Goal: Task Accomplishment & Management: Manage account settings

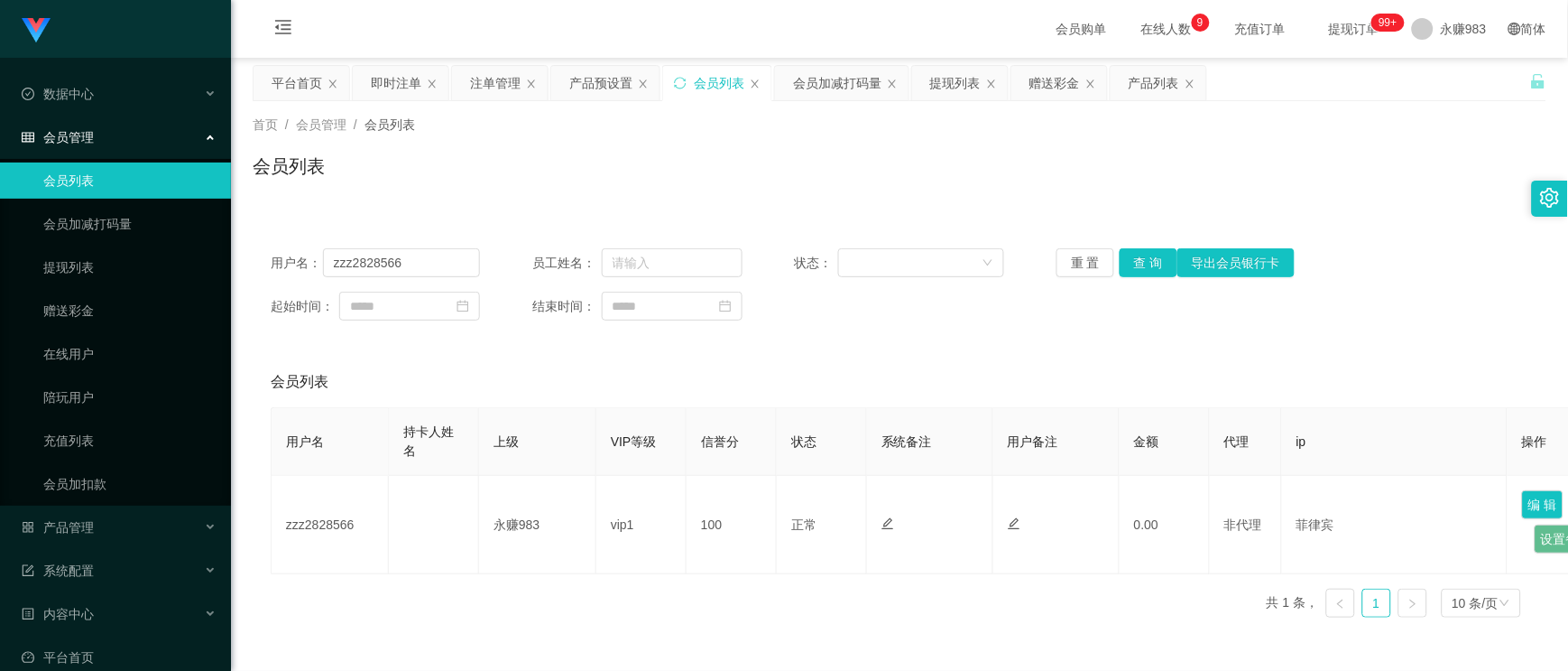
scroll to position [100, 0]
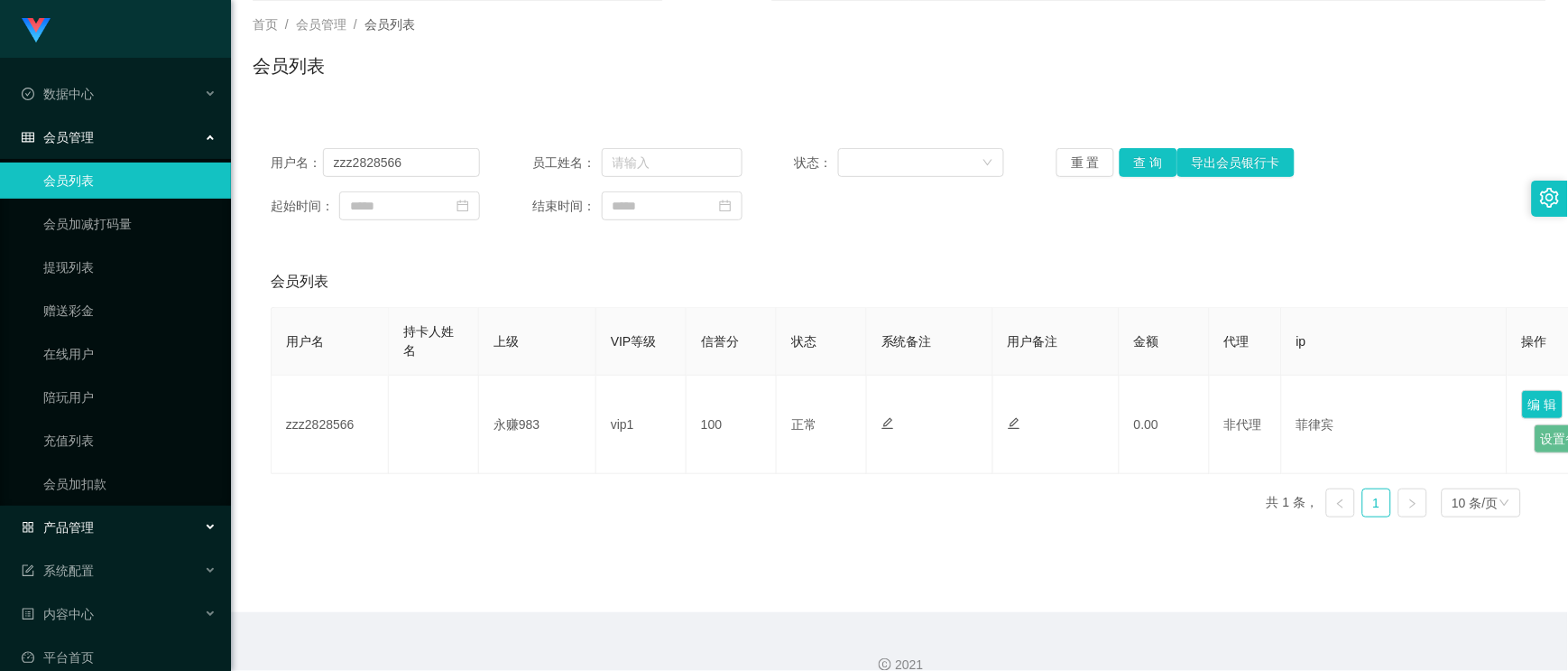
click at [83, 525] on span "产品管理" at bounding box center [58, 527] width 73 height 15
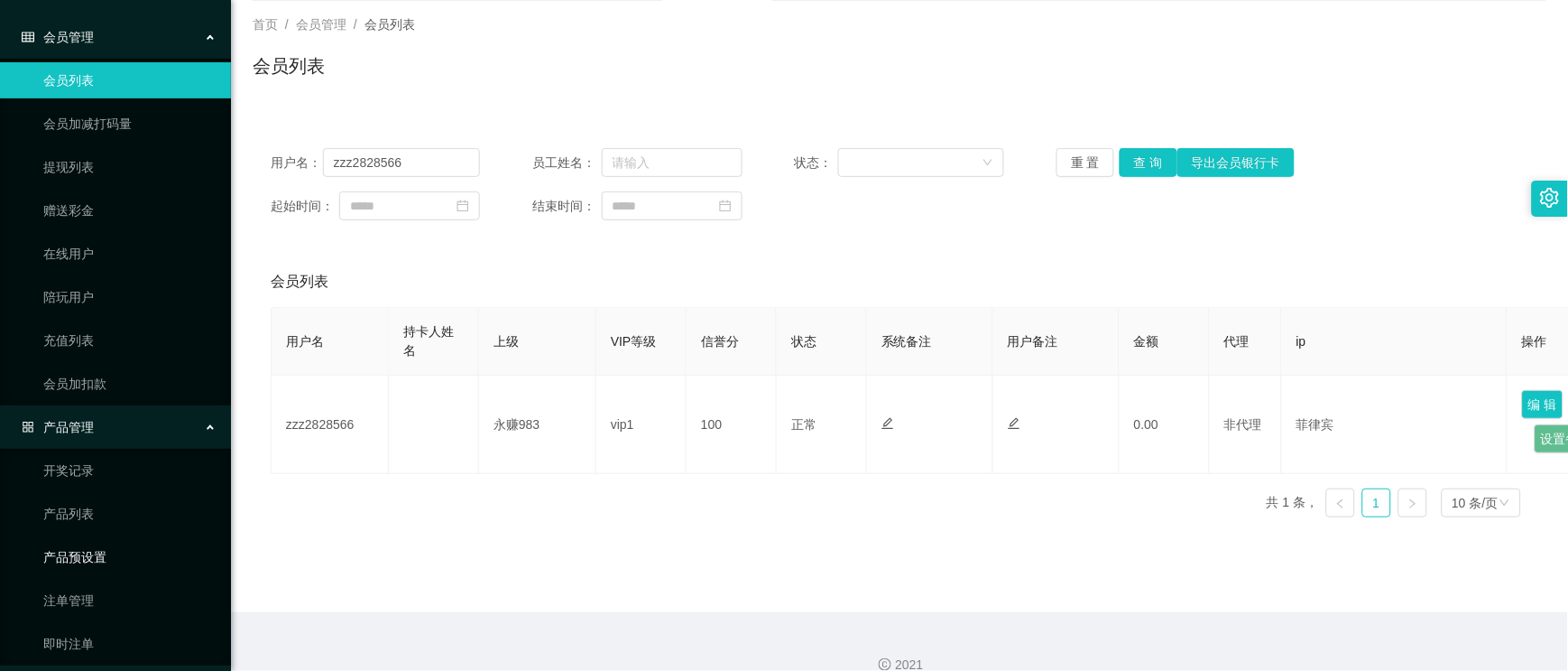
click at [109, 551] on link "产品预设置" at bounding box center [129, 556] width 174 height 36
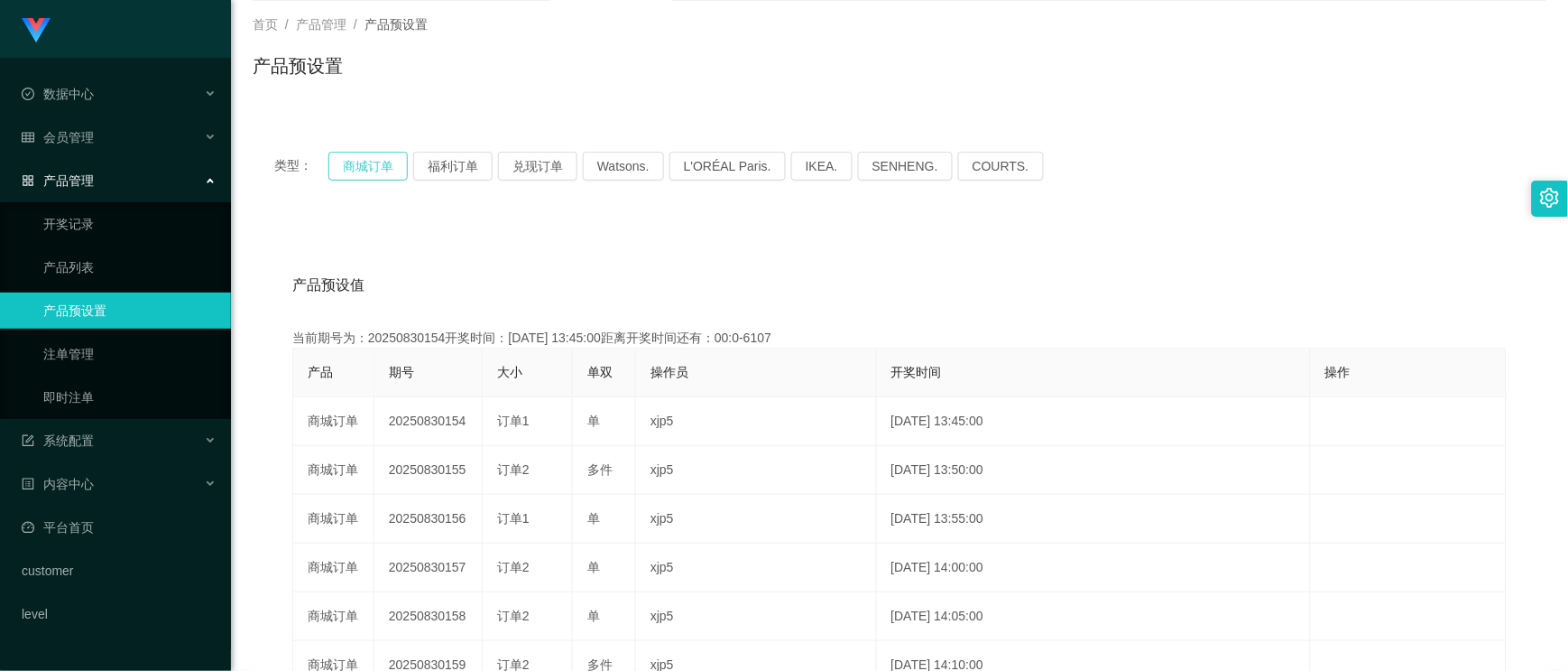
click at [362, 164] on button "商城订单" at bounding box center [368, 166] width 79 height 28
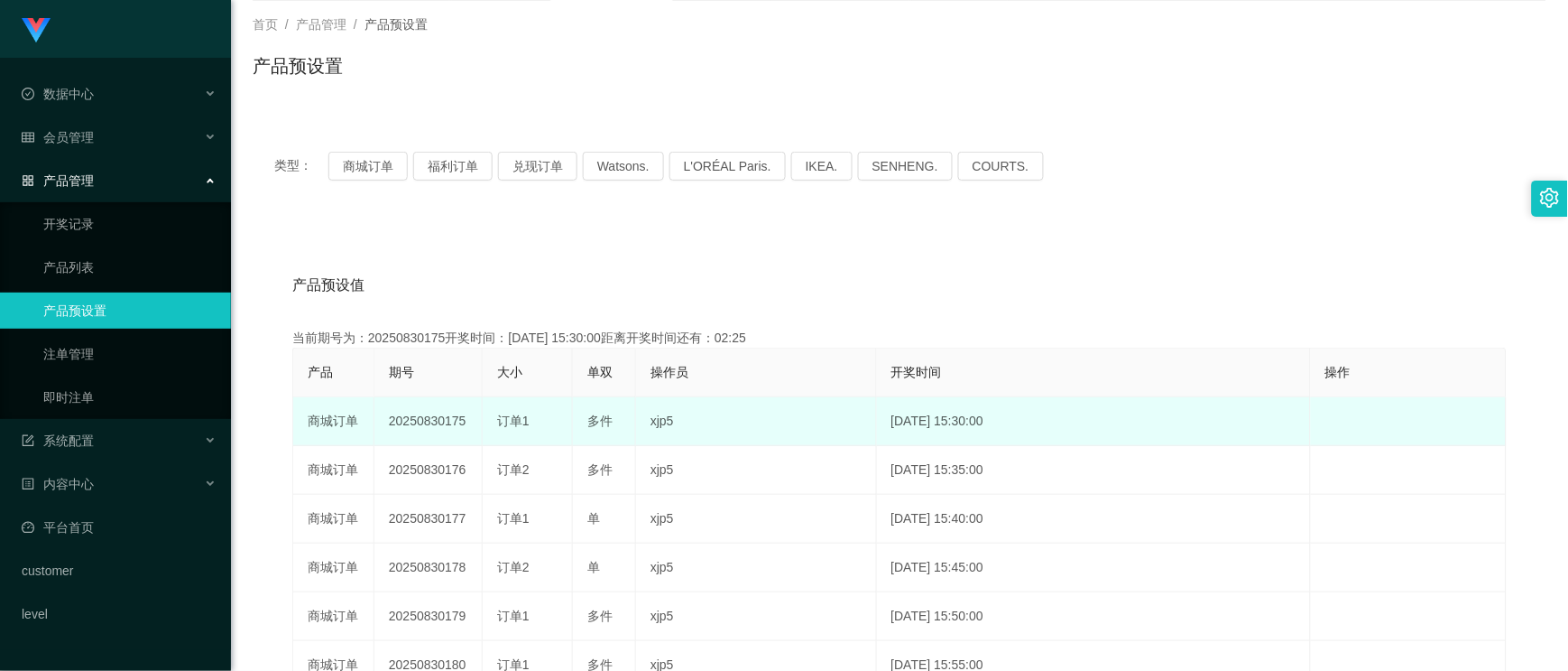
drag, startPoint x: 443, startPoint y: 416, endPoint x: 470, endPoint y: 416, distance: 27.0
click at [469, 416] on td "20250830175" at bounding box center [429, 422] width 108 height 49
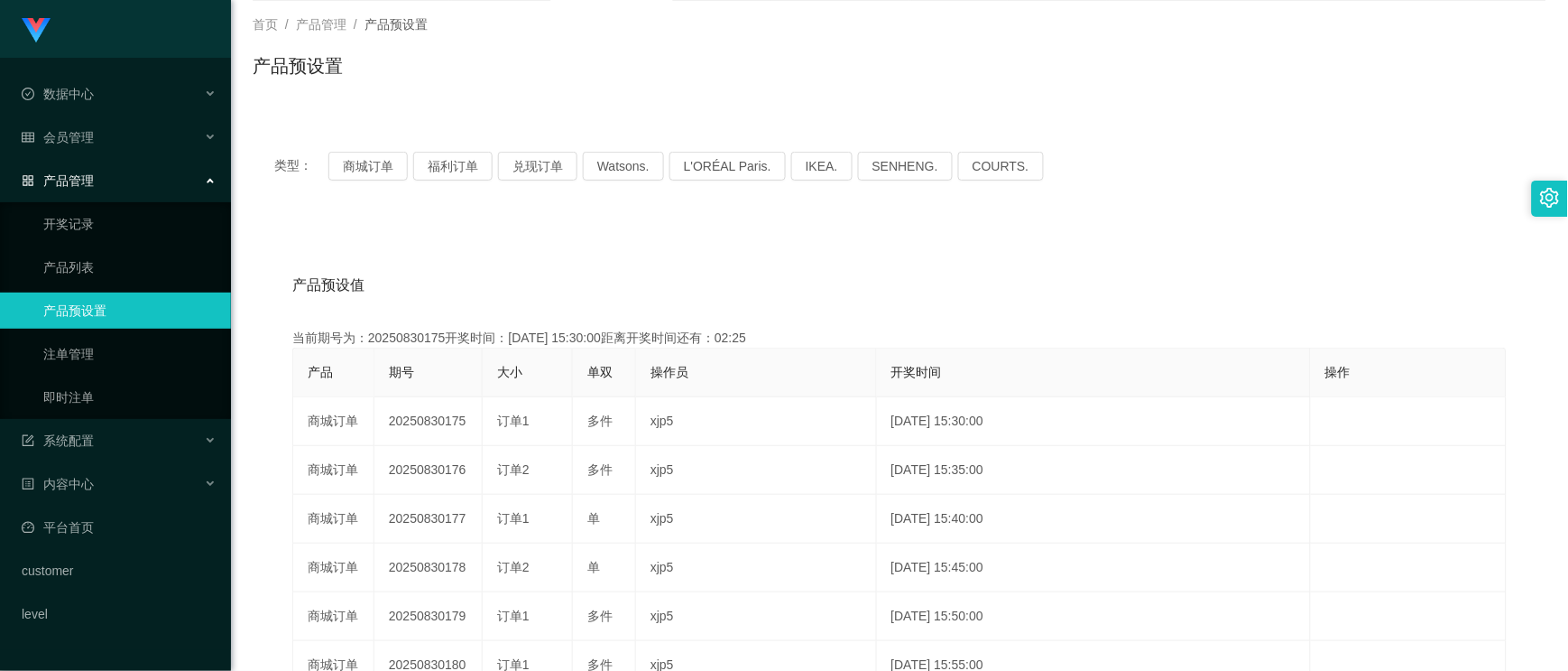
copy td "175"
click at [370, 177] on button "商城订单" at bounding box center [368, 166] width 79 height 28
click at [361, 167] on button "商城订单" at bounding box center [368, 166] width 79 height 28
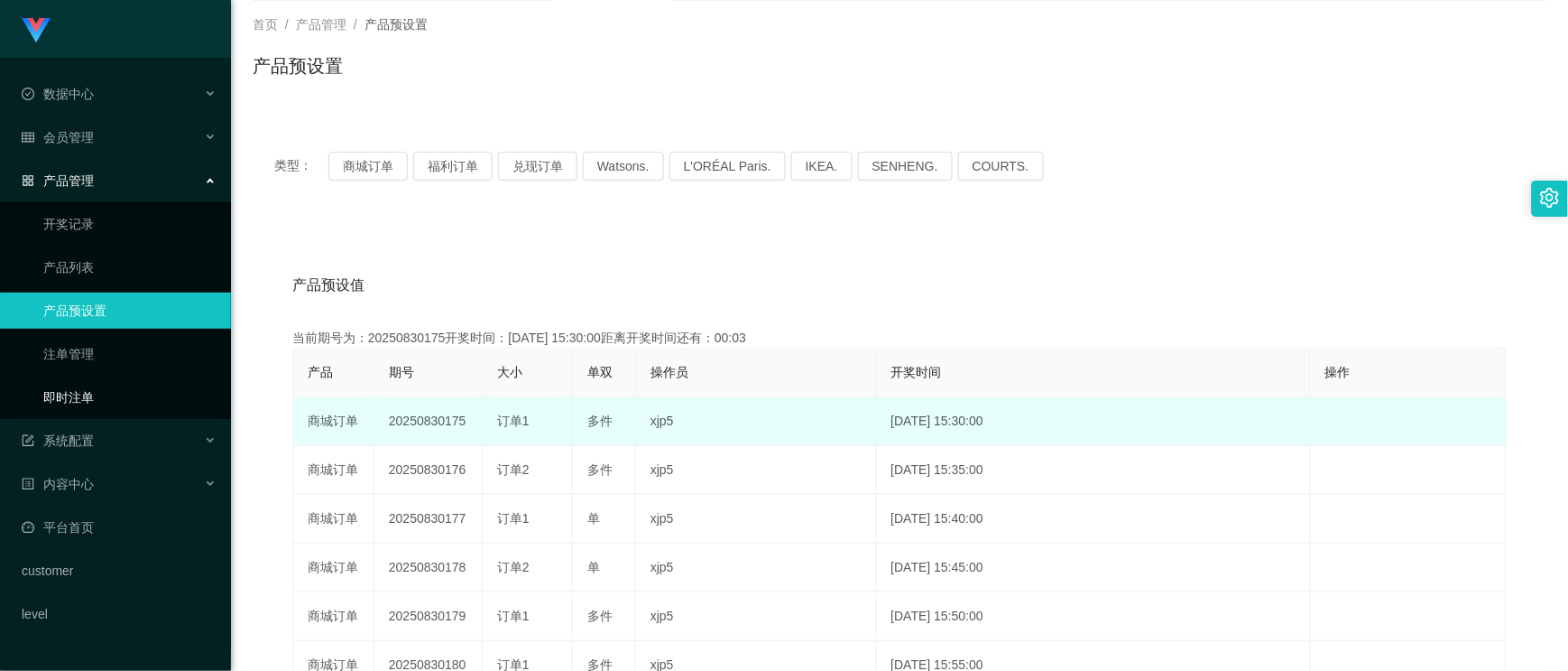
drag, startPoint x: 94, startPoint y: 400, endPoint x: 395, endPoint y: 400, distance: 301.0
click at [93, 399] on link "即时注单" at bounding box center [129, 396] width 174 height 36
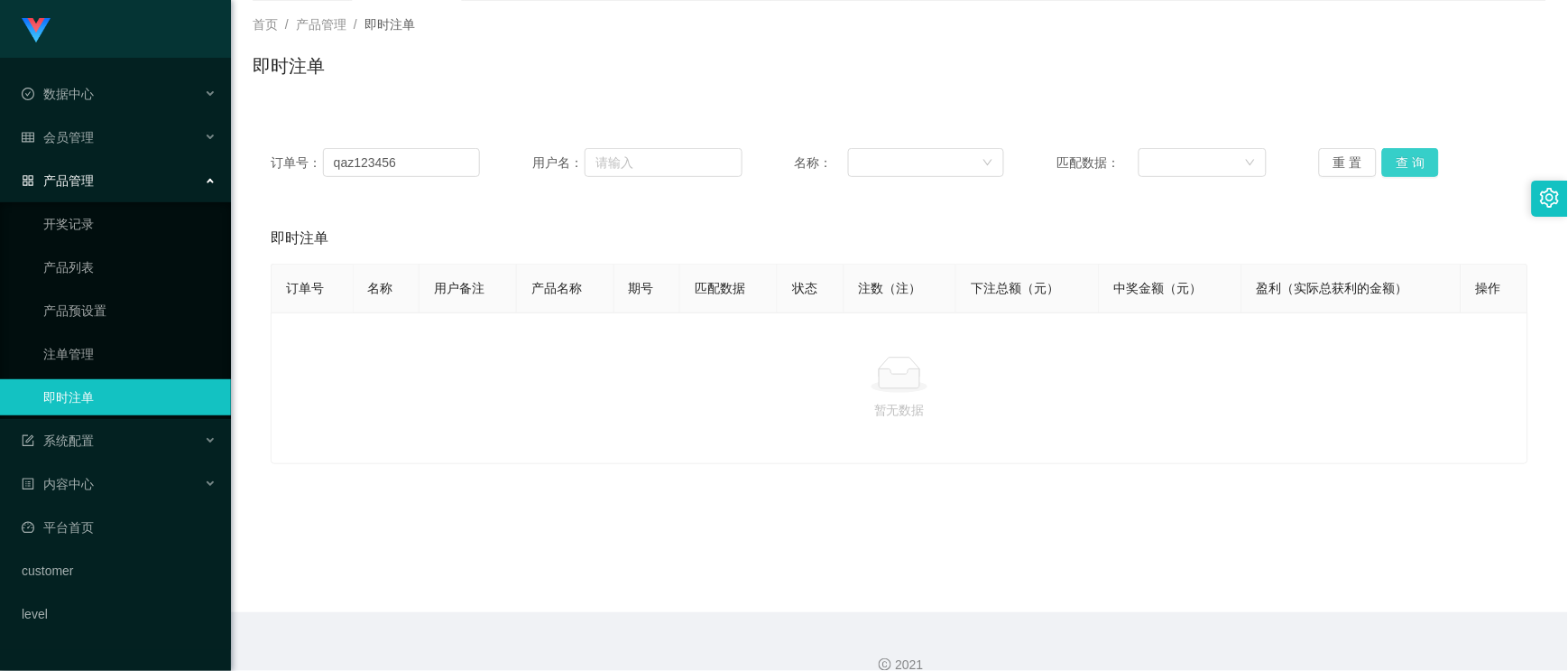
click at [1410, 160] on button "查 询" at bounding box center [1410, 162] width 58 height 28
click at [90, 363] on link "注单管理" at bounding box center [129, 353] width 174 height 36
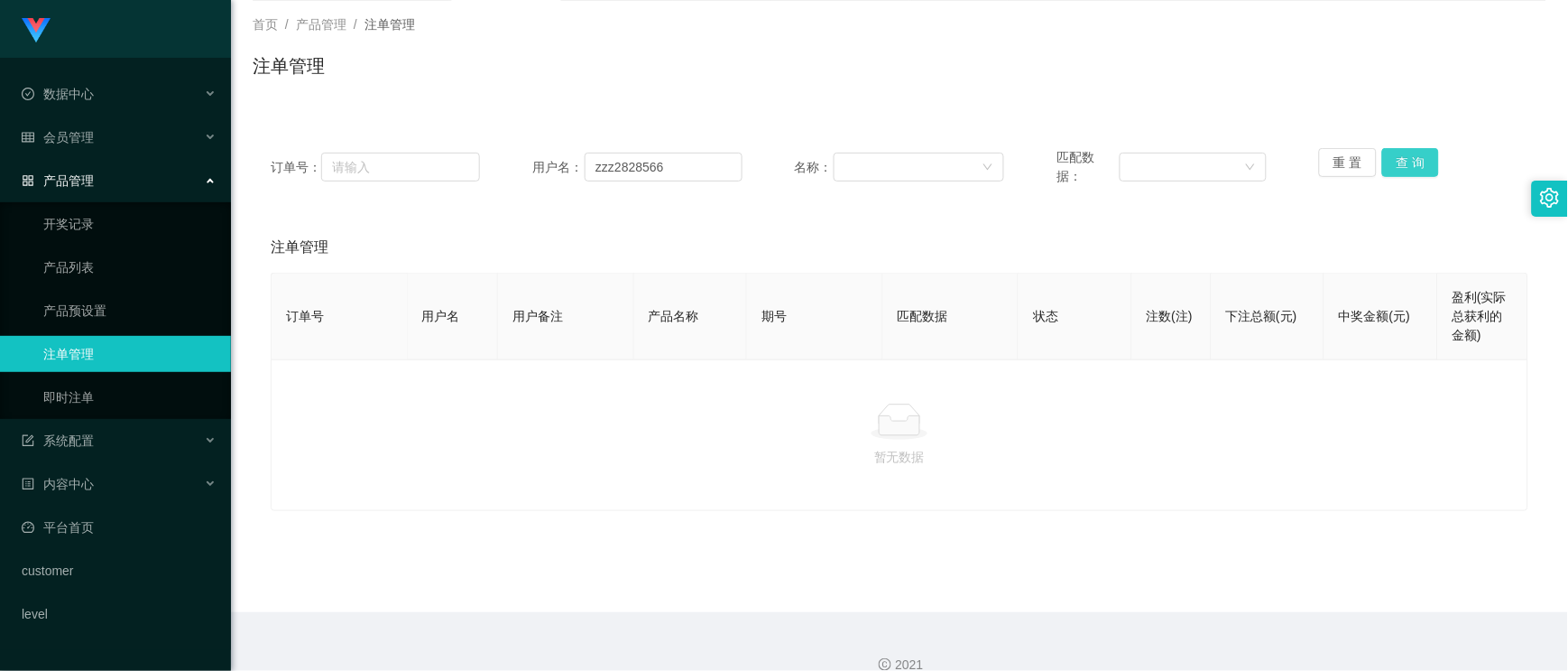
click at [1418, 163] on button "查 询" at bounding box center [1410, 162] width 58 height 28
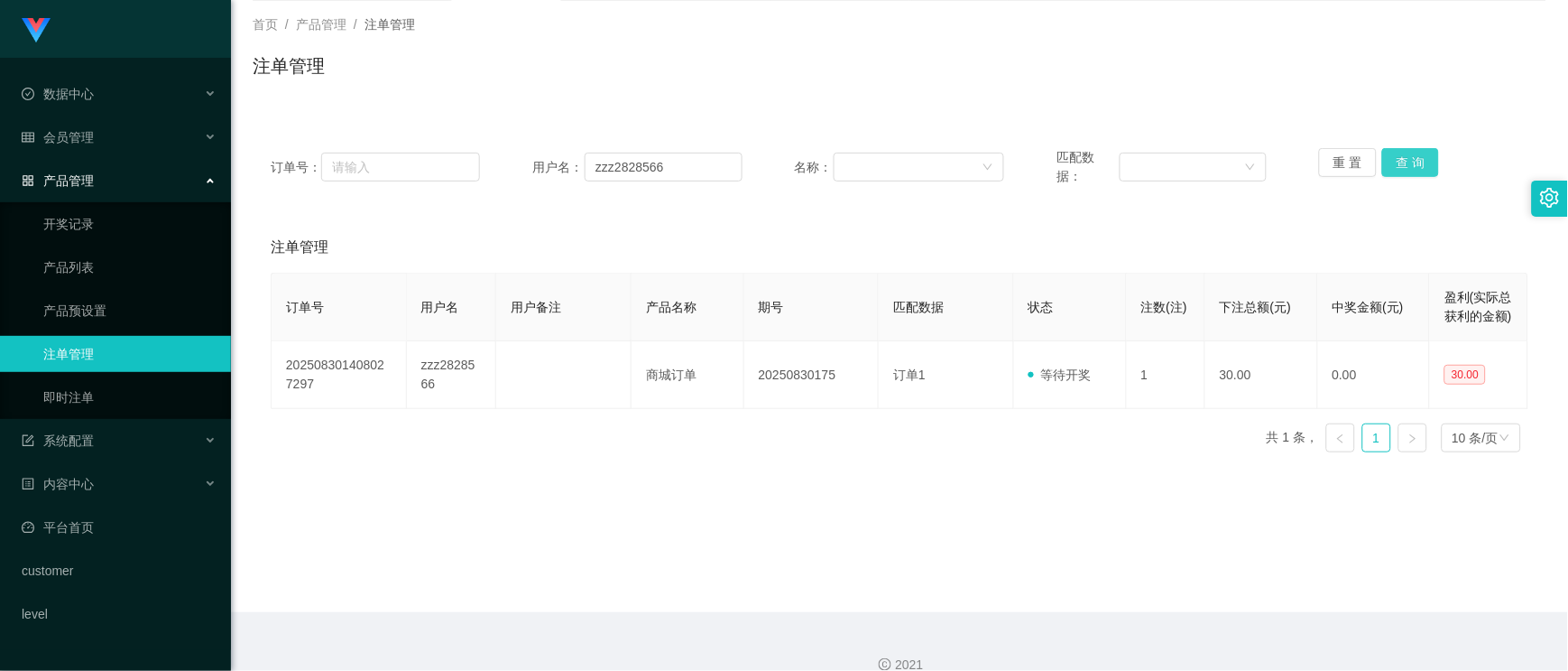
click at [1417, 163] on button "查 询" at bounding box center [1410, 162] width 58 height 28
click at [76, 403] on link "即时注单" at bounding box center [129, 396] width 174 height 36
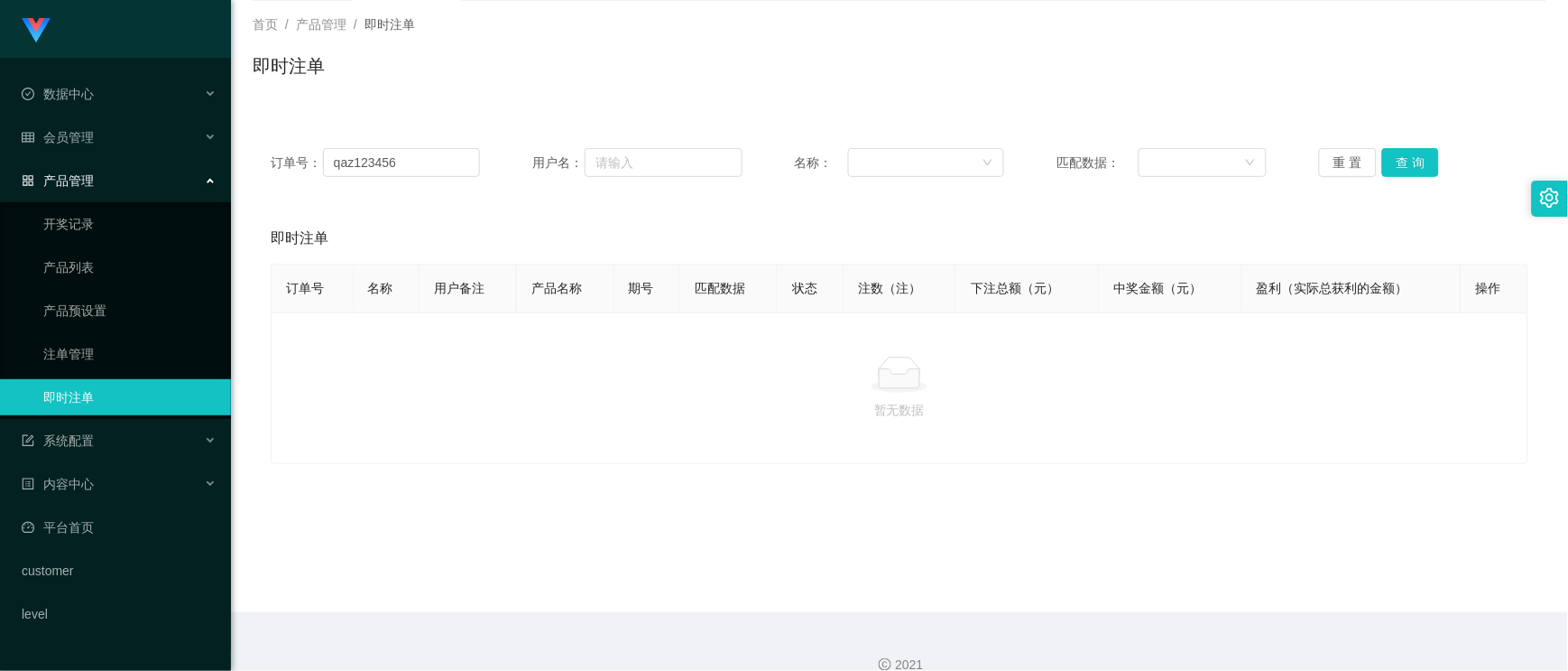
click at [419, 179] on div "订单号： qaz123456 用户名： 名称： 匹配数据： 重 置 查 询" at bounding box center [899, 162] width 1293 height 65
click at [423, 165] on input "qaz123456" at bounding box center [401, 162] width 158 height 28
click at [1357, 163] on button "重 置" at bounding box center [1347, 162] width 58 height 28
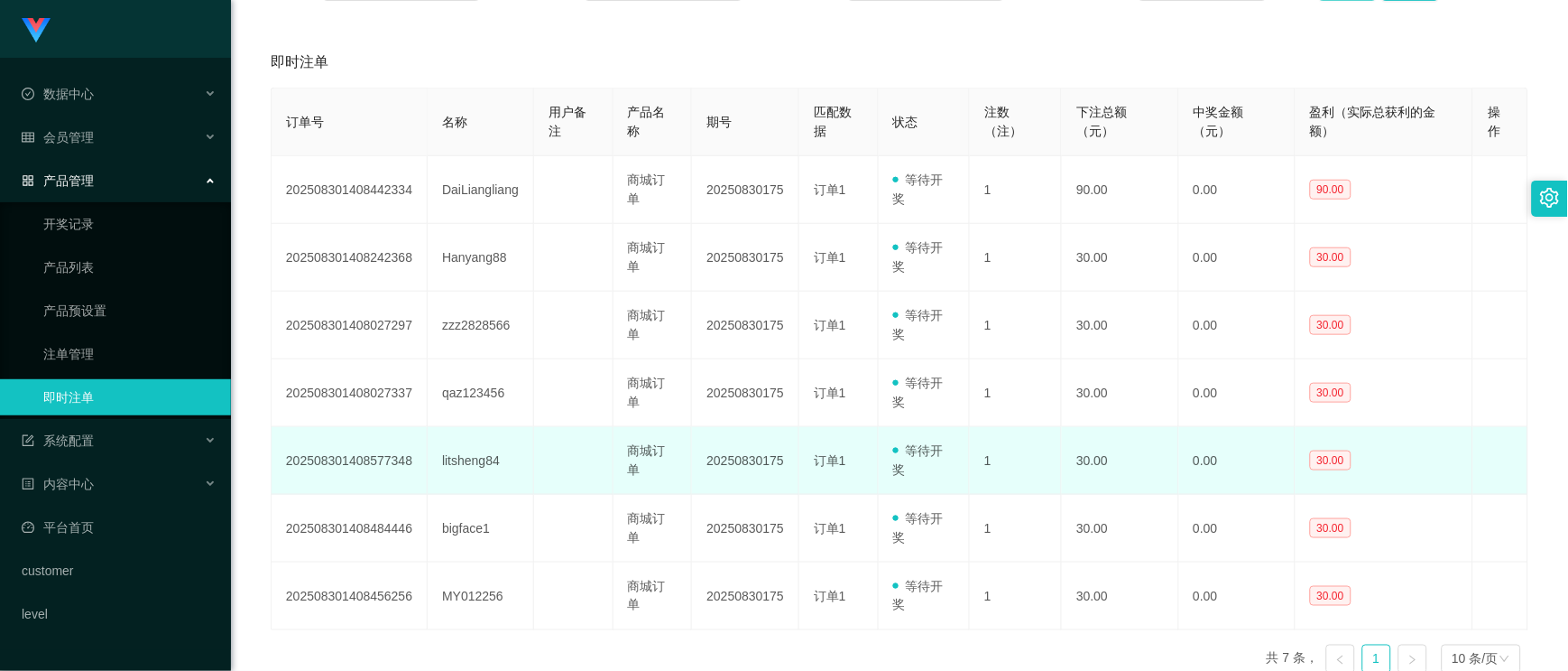
scroll to position [377, 0]
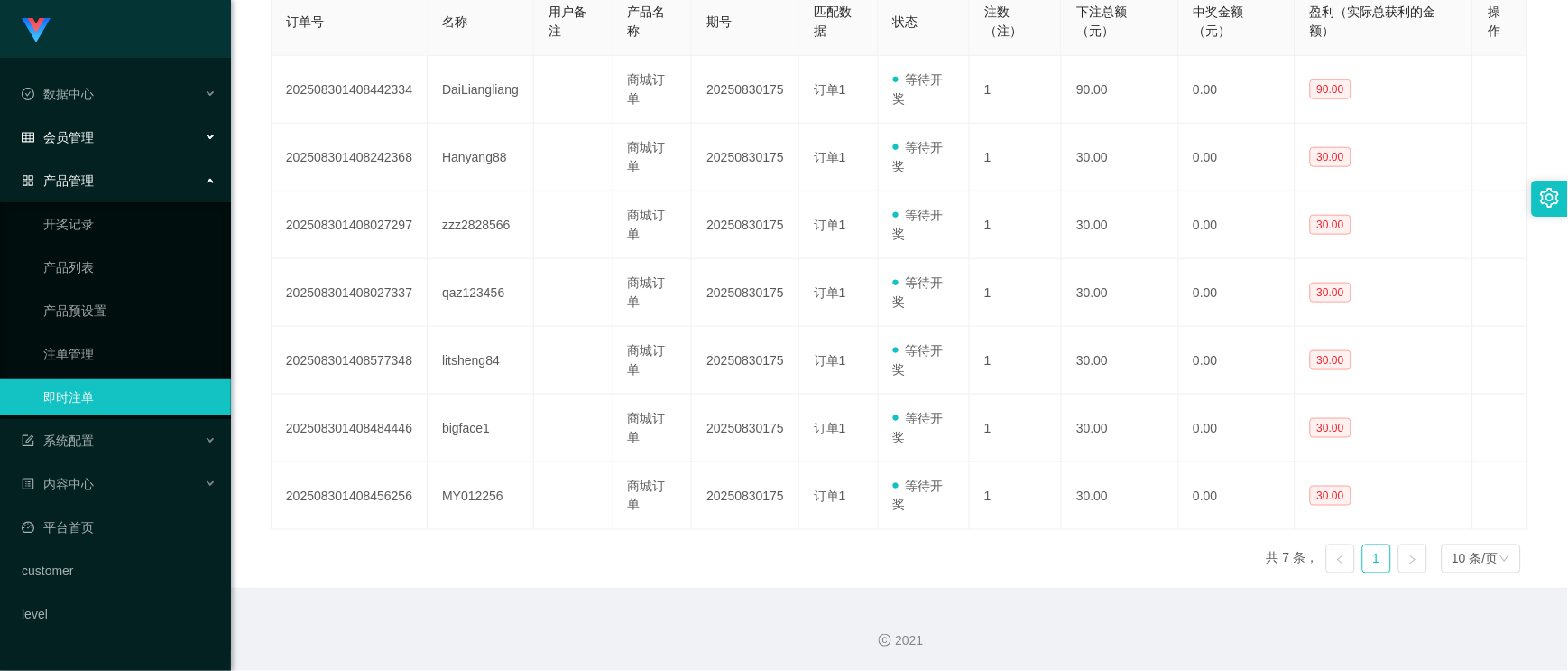
click at [96, 136] on div "会员管理" at bounding box center [116, 136] width 231 height 36
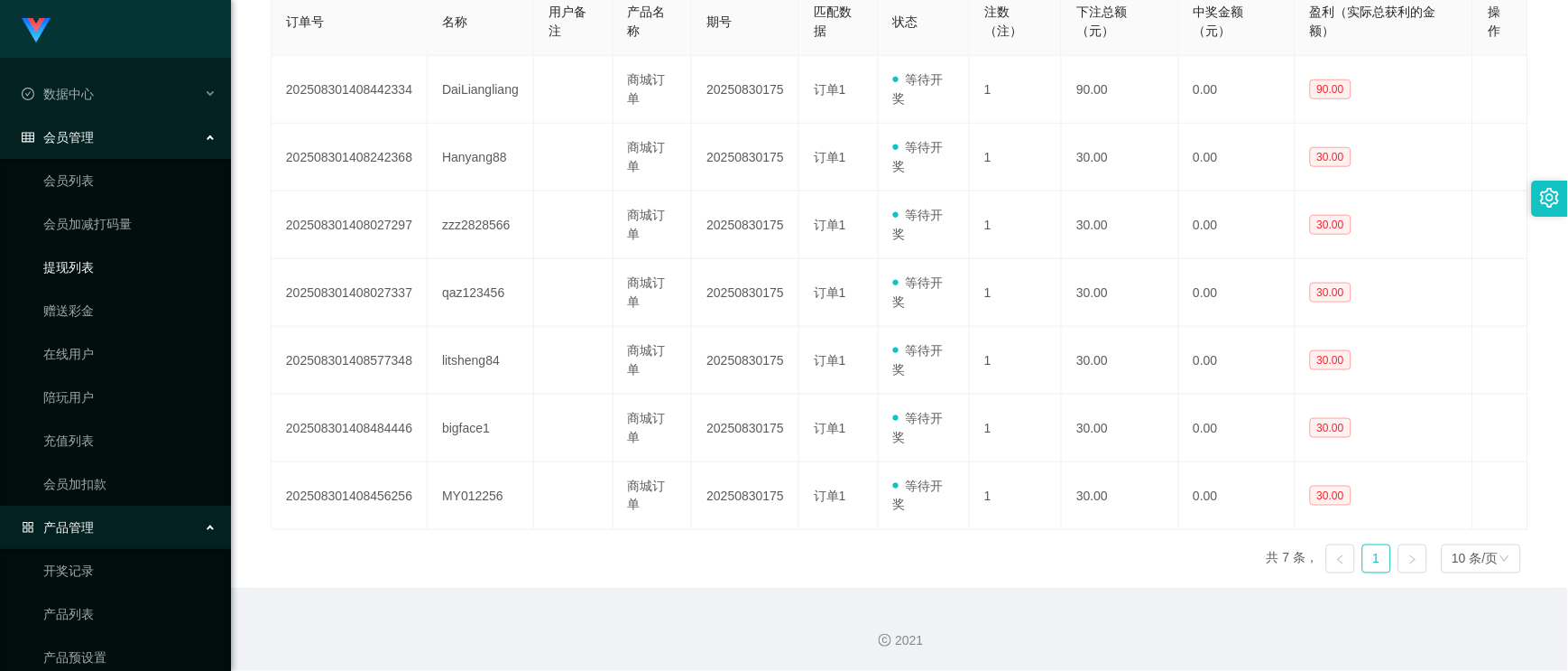
click at [88, 262] on link "提现列表" at bounding box center [129, 267] width 174 height 36
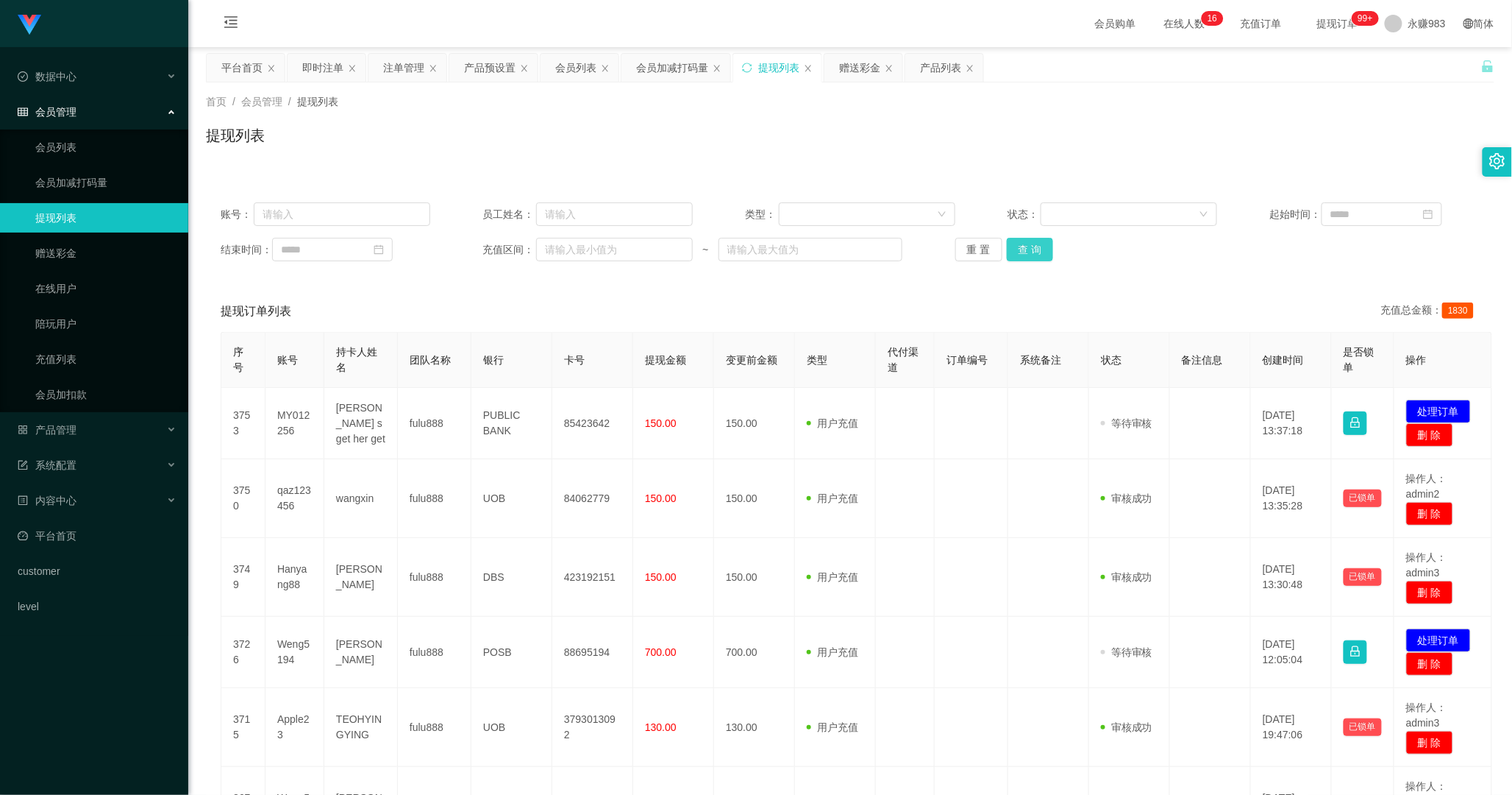
click at [1025, 258] on button "查 询" at bounding box center [1030, 249] width 47 height 23
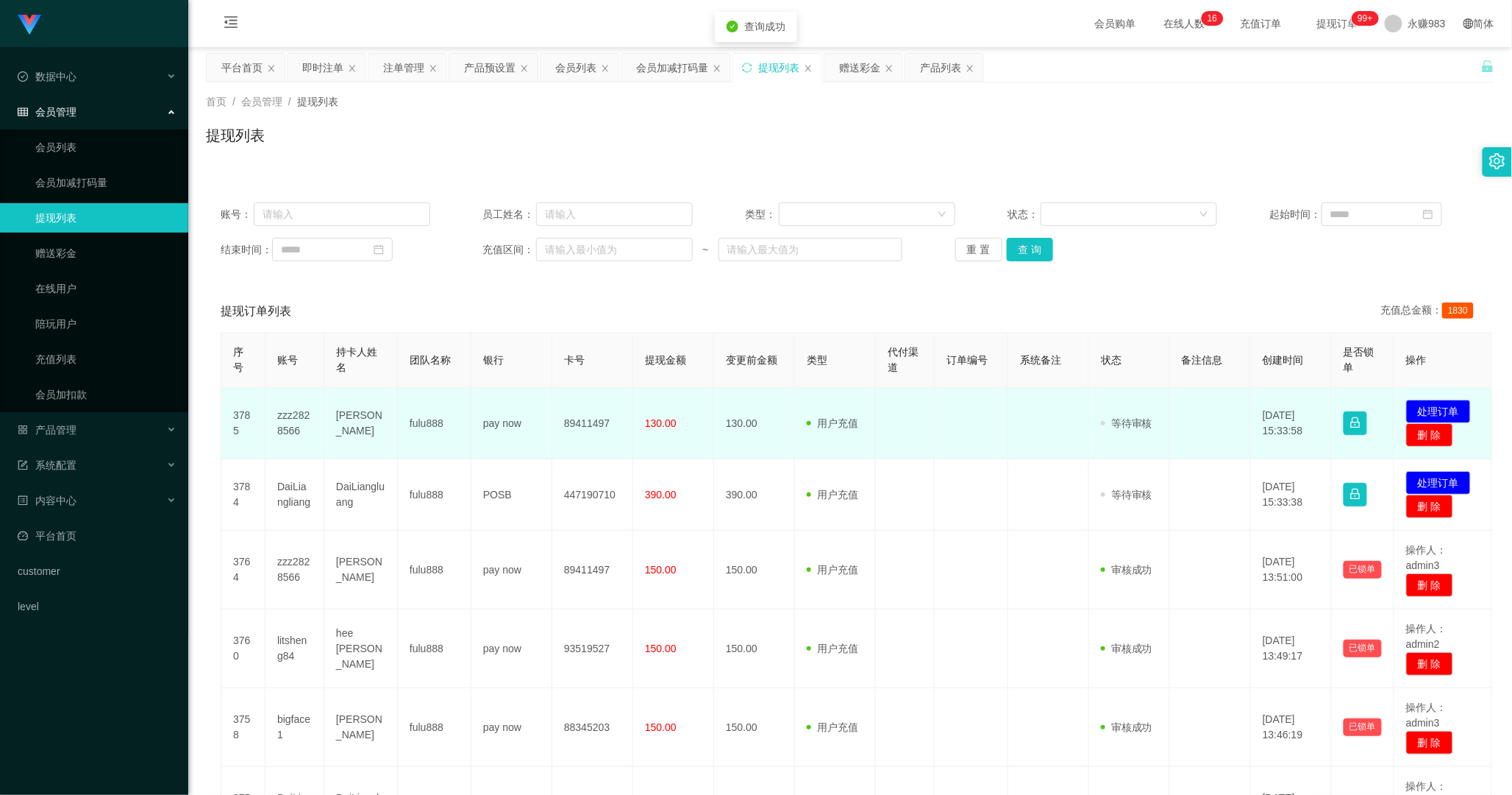
click at [280, 422] on td "zzz2828566" at bounding box center [295, 423] width 59 height 71
copy td "zzz2828566"
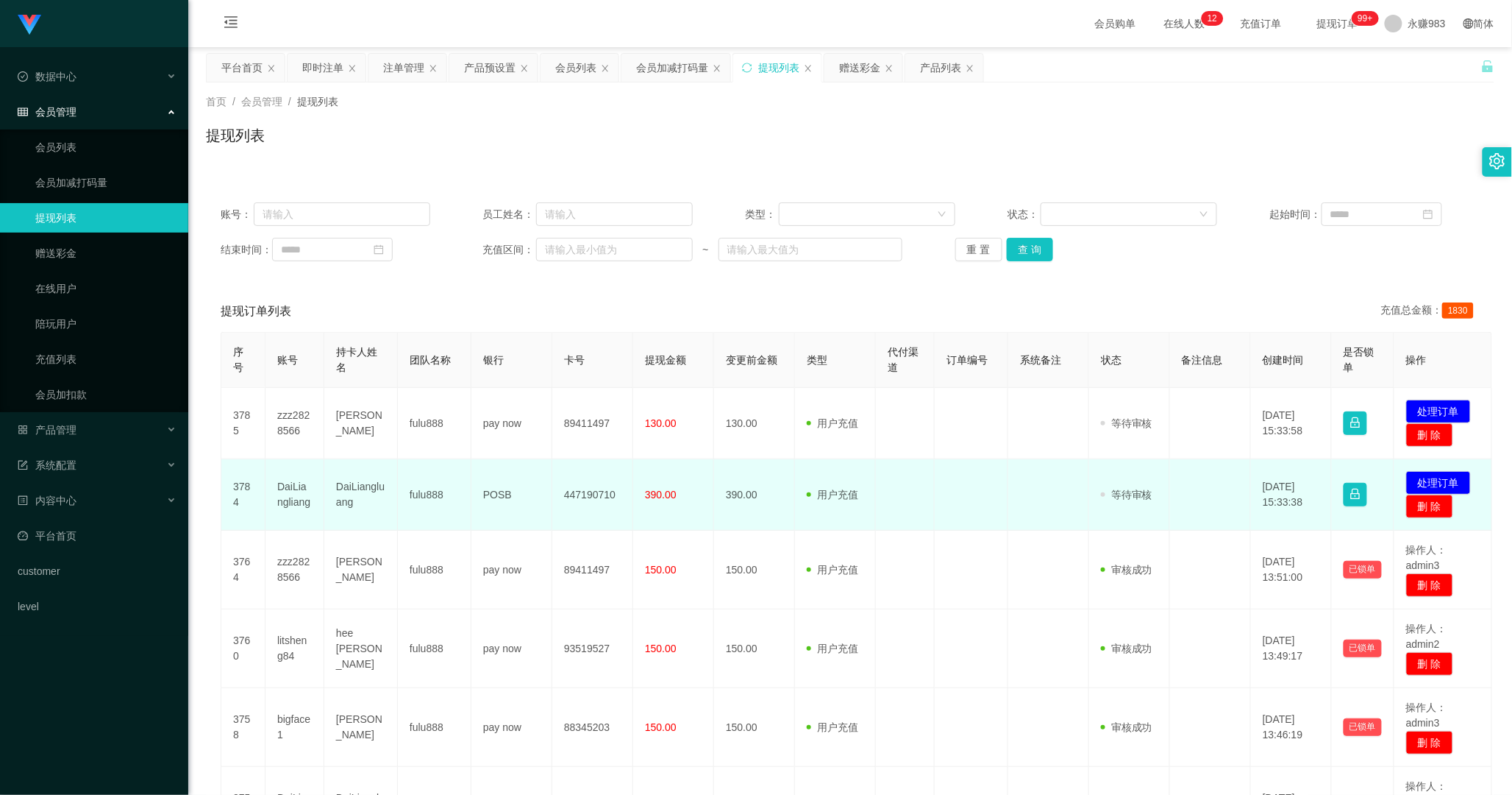
click at [288, 497] on td "DaiLiangliang" at bounding box center [295, 494] width 59 height 71
copy td "DaiLiangliang"
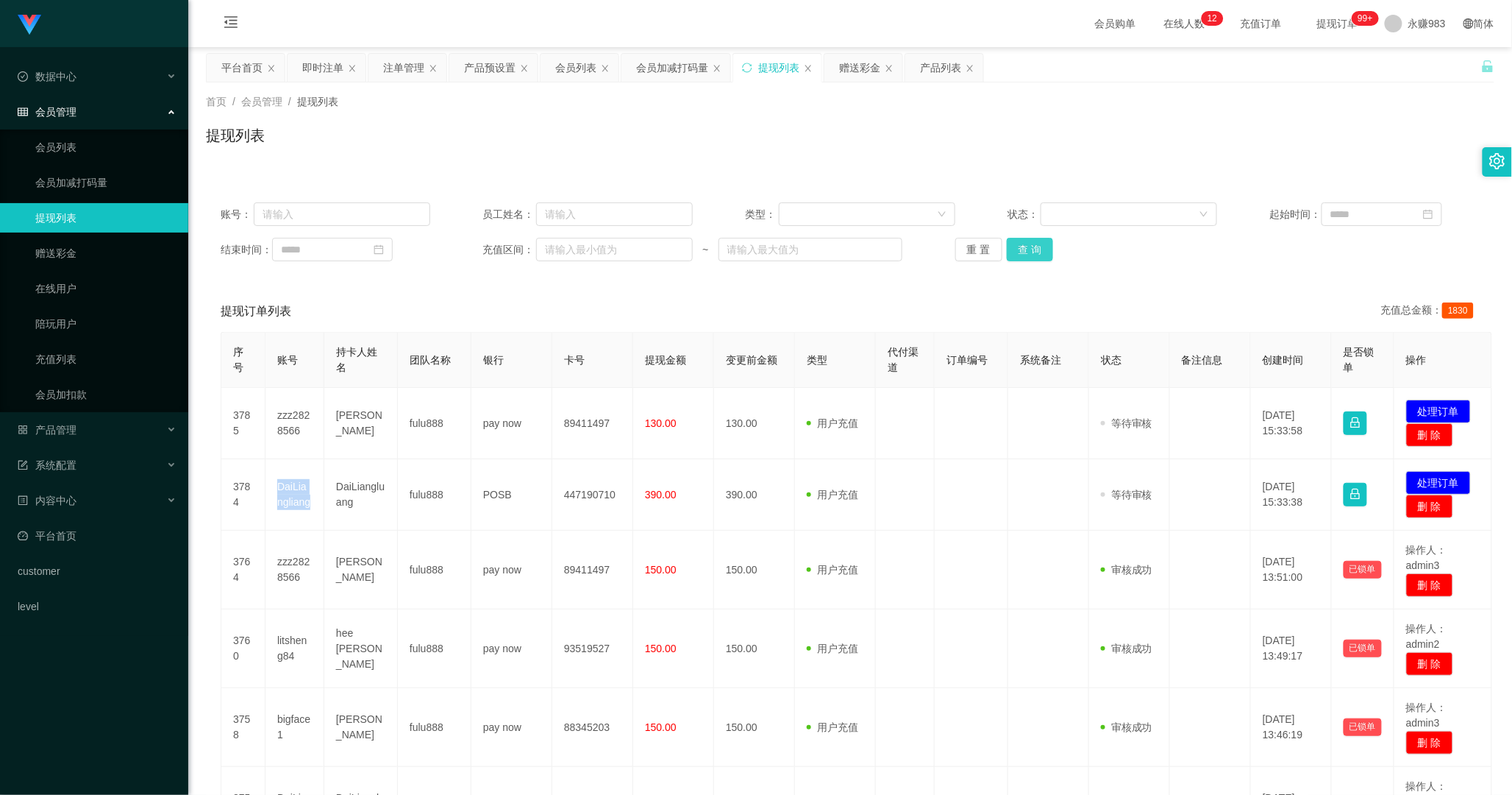
click at [1007, 238] on button "查 询" at bounding box center [1030, 249] width 47 height 23
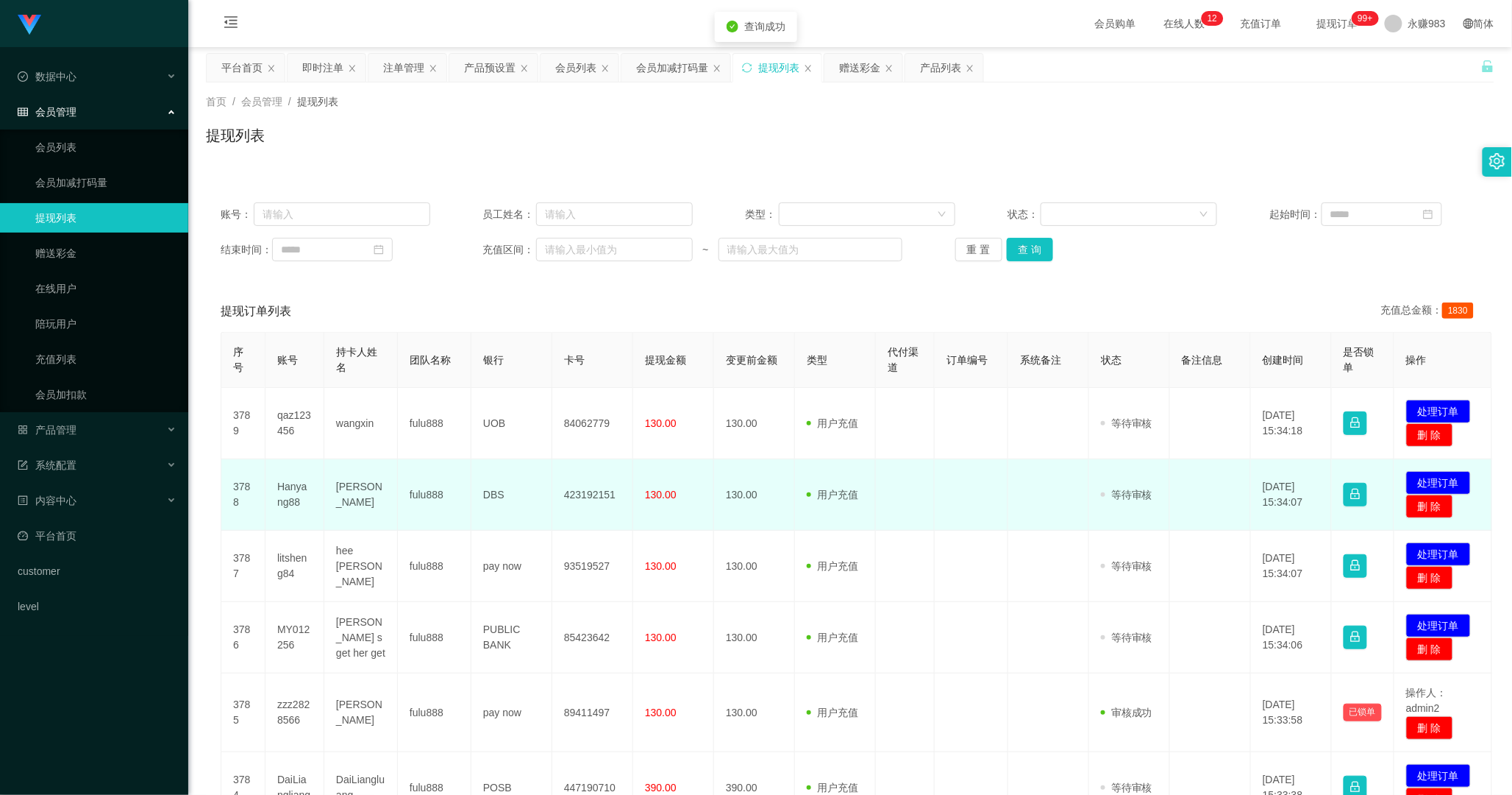
click at [290, 491] on td "Hanyang88" at bounding box center [295, 494] width 59 height 71
copy td "Hanyang88"
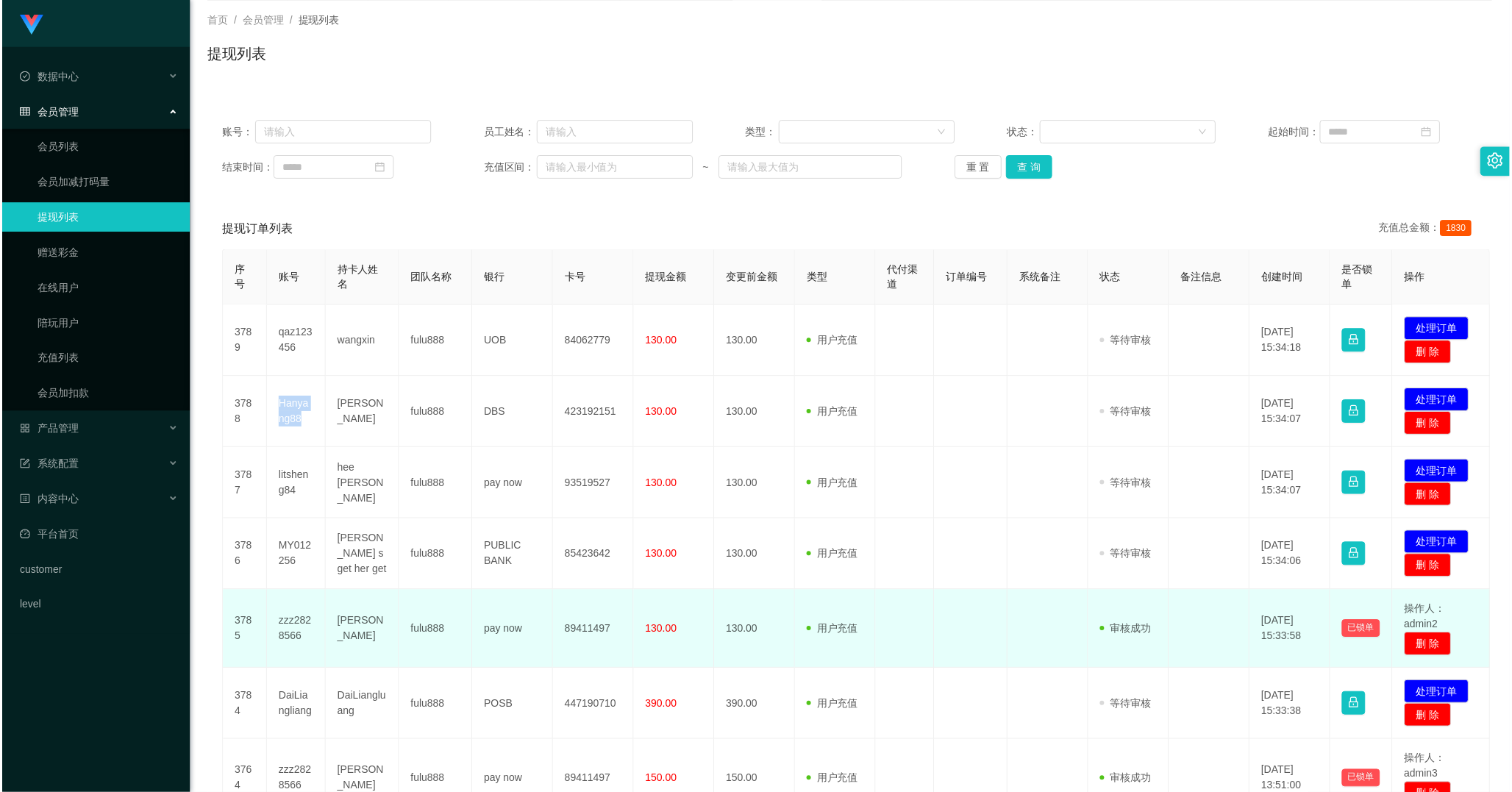
scroll to position [163, 0]
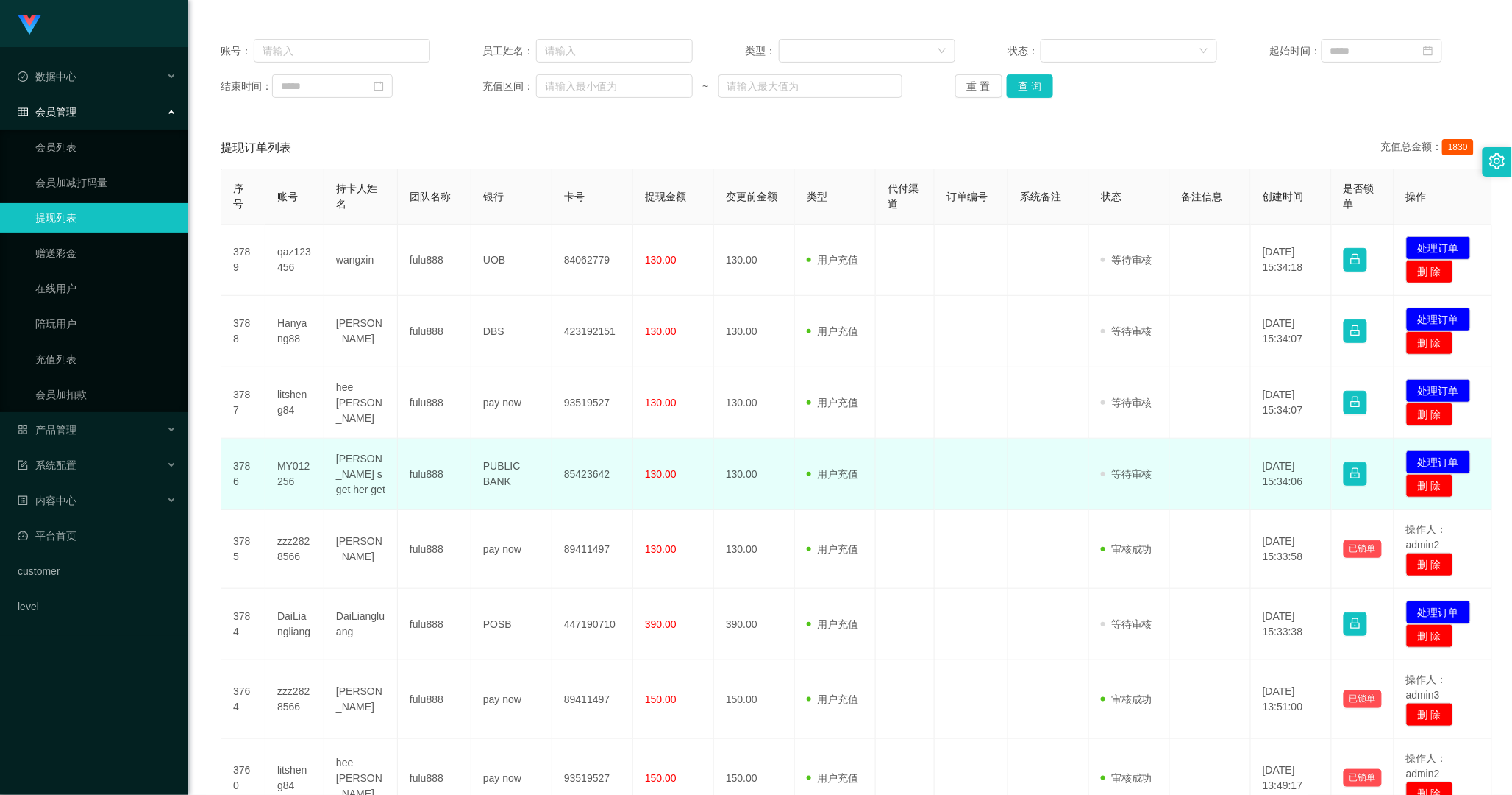
click at [285, 466] on td "MY012256" at bounding box center [295, 473] width 59 height 71
copy td "MY012256"
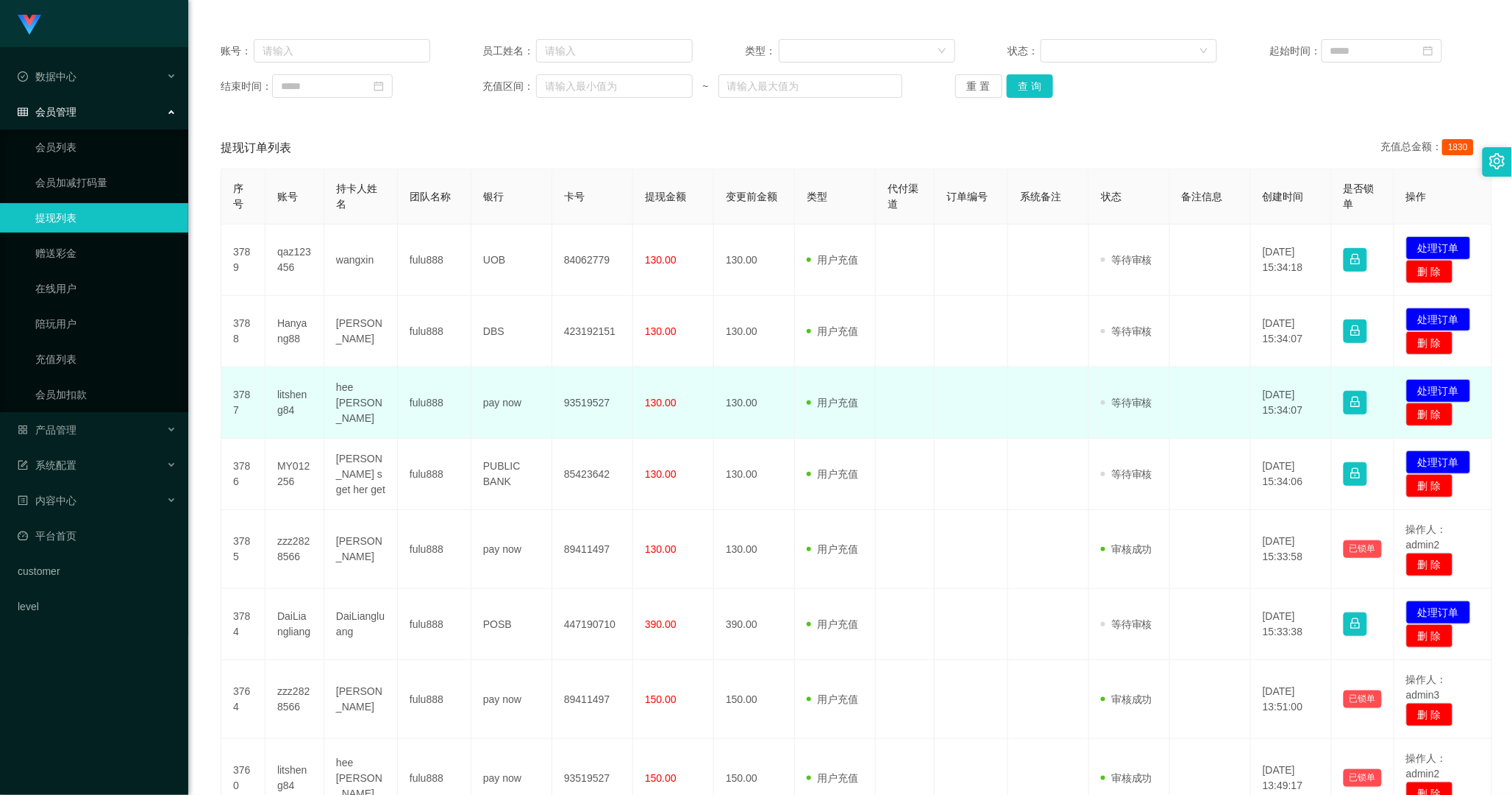
click at [288, 398] on td "litsheng84" at bounding box center [295, 402] width 59 height 71
copy td "litsheng84"
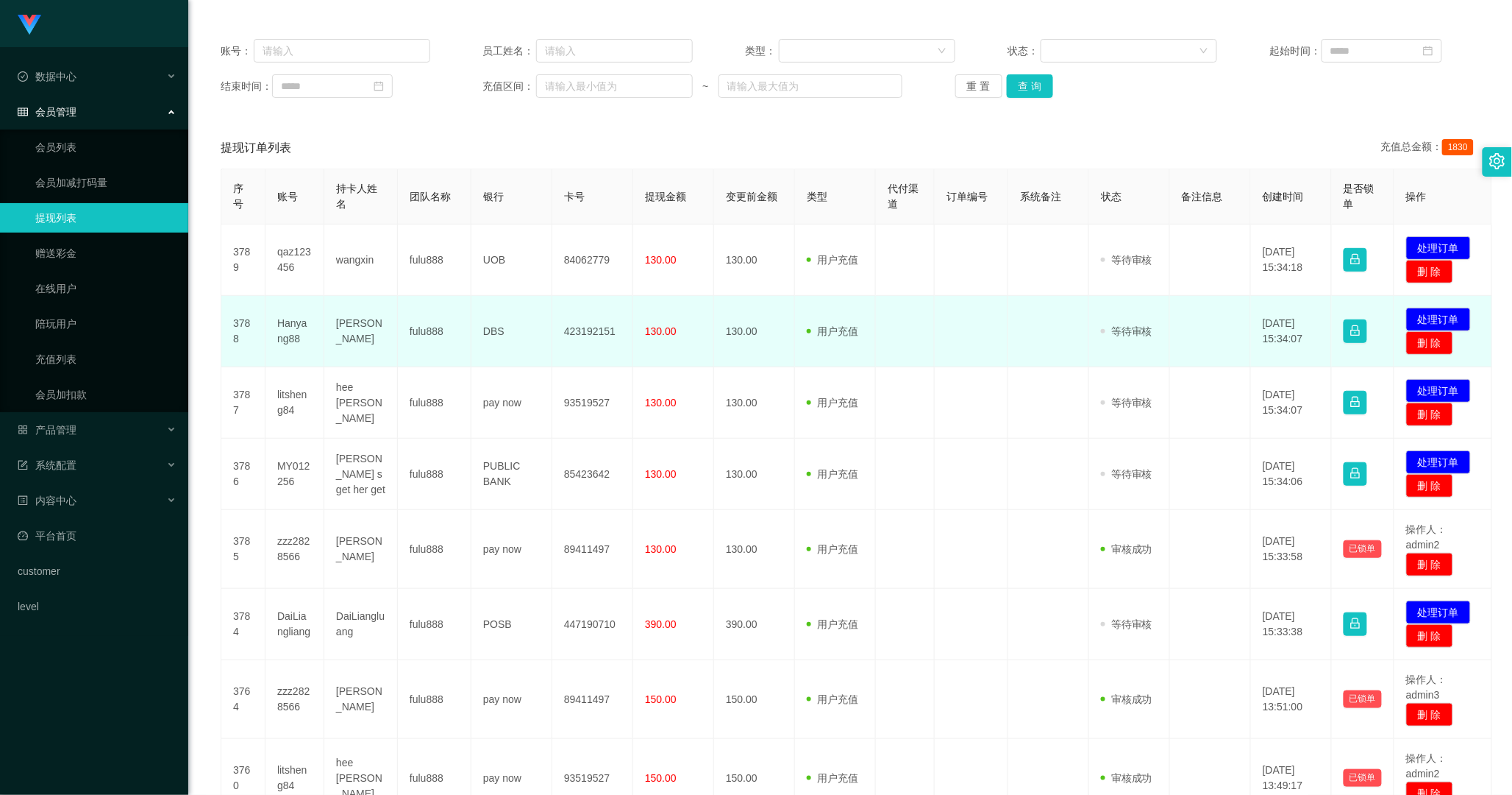
click at [281, 324] on td "Hanyang88" at bounding box center [295, 331] width 59 height 71
copy td "Hanyang88"
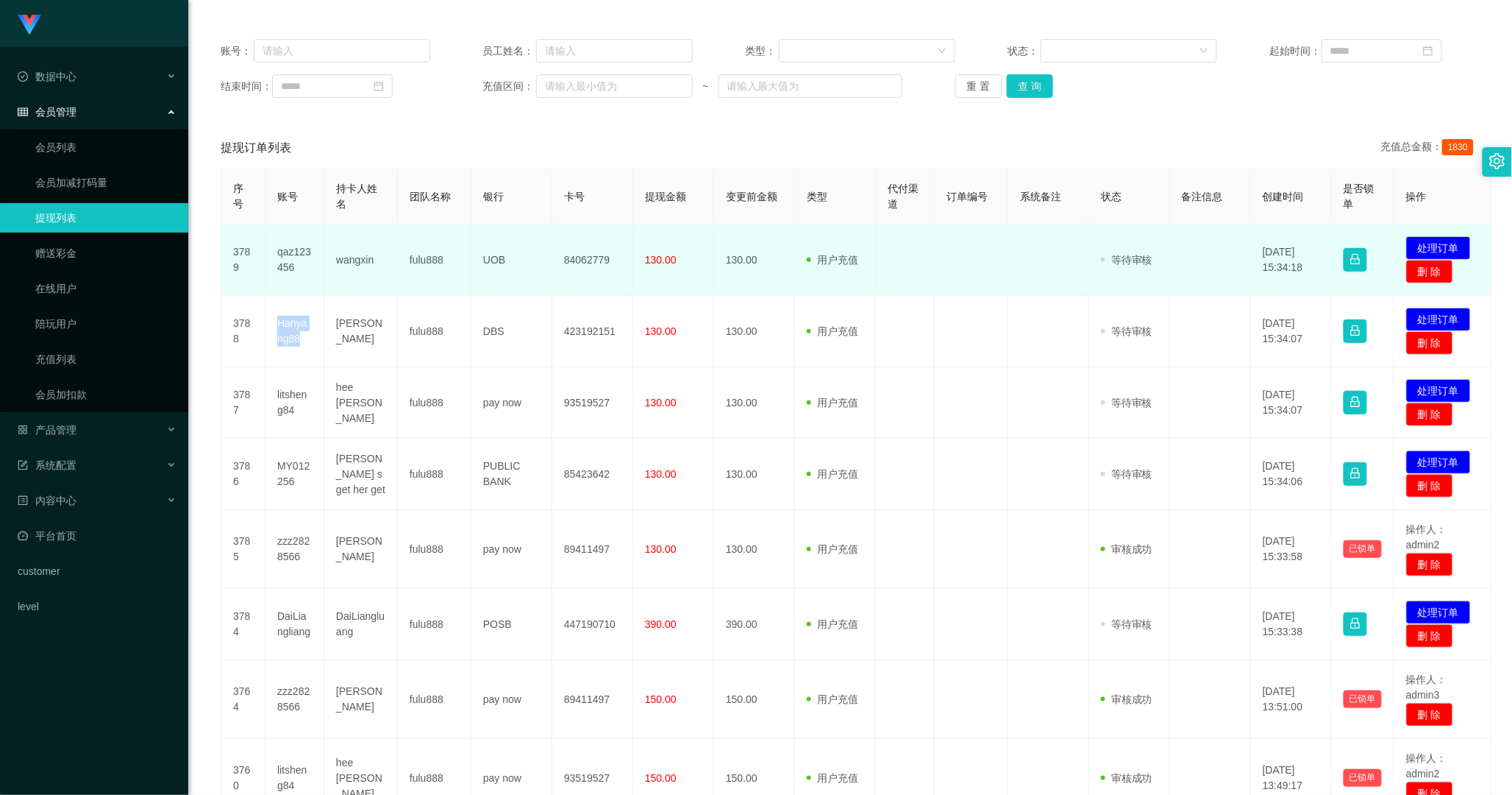
click at [293, 270] on td "qaz123456" at bounding box center [295, 260] width 59 height 71
click at [291, 269] on td "qaz123456" at bounding box center [295, 260] width 59 height 71
copy td "qaz123456"
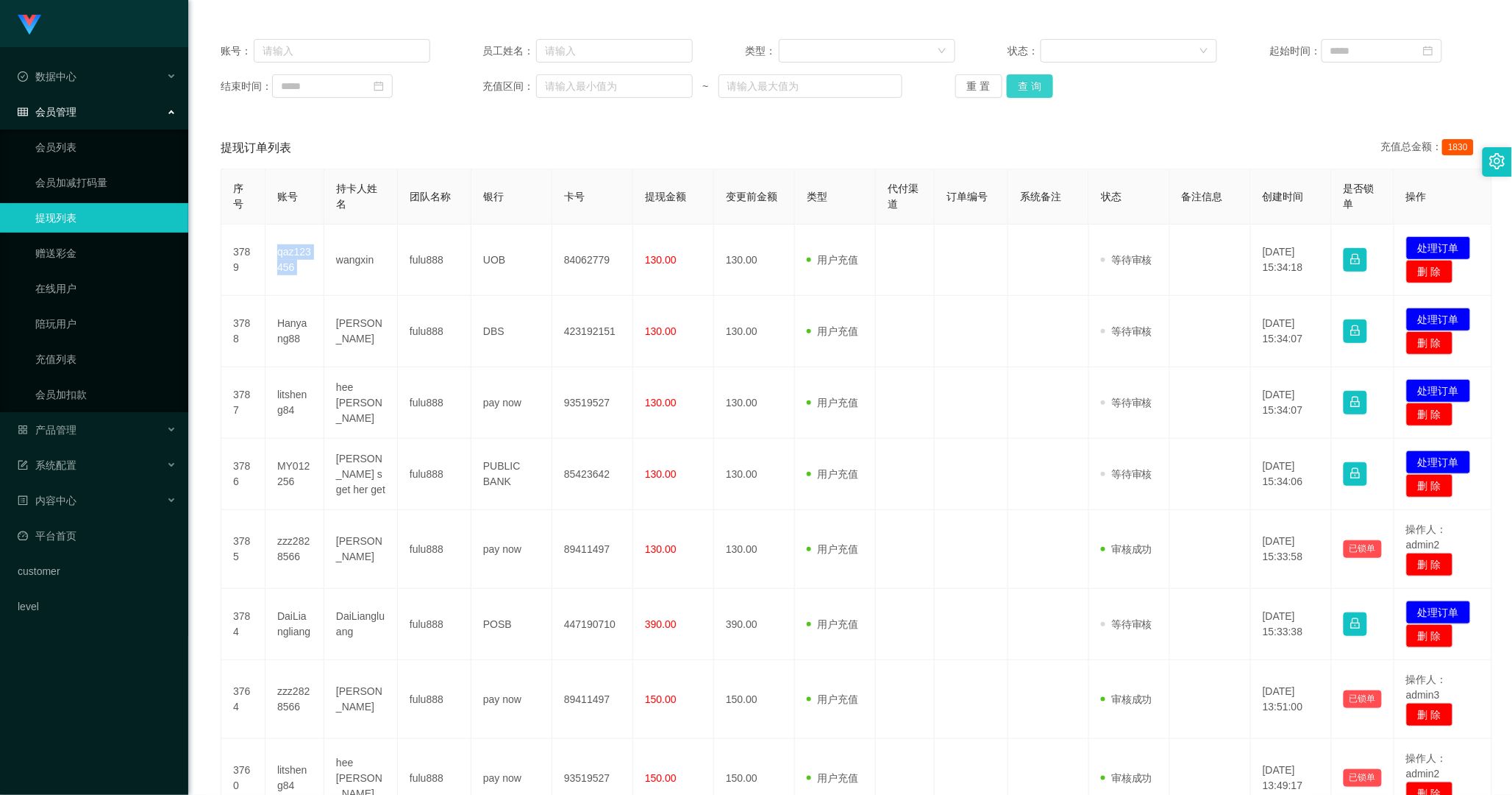
click at [1031, 78] on button "查 询" at bounding box center [1030, 86] width 47 height 23
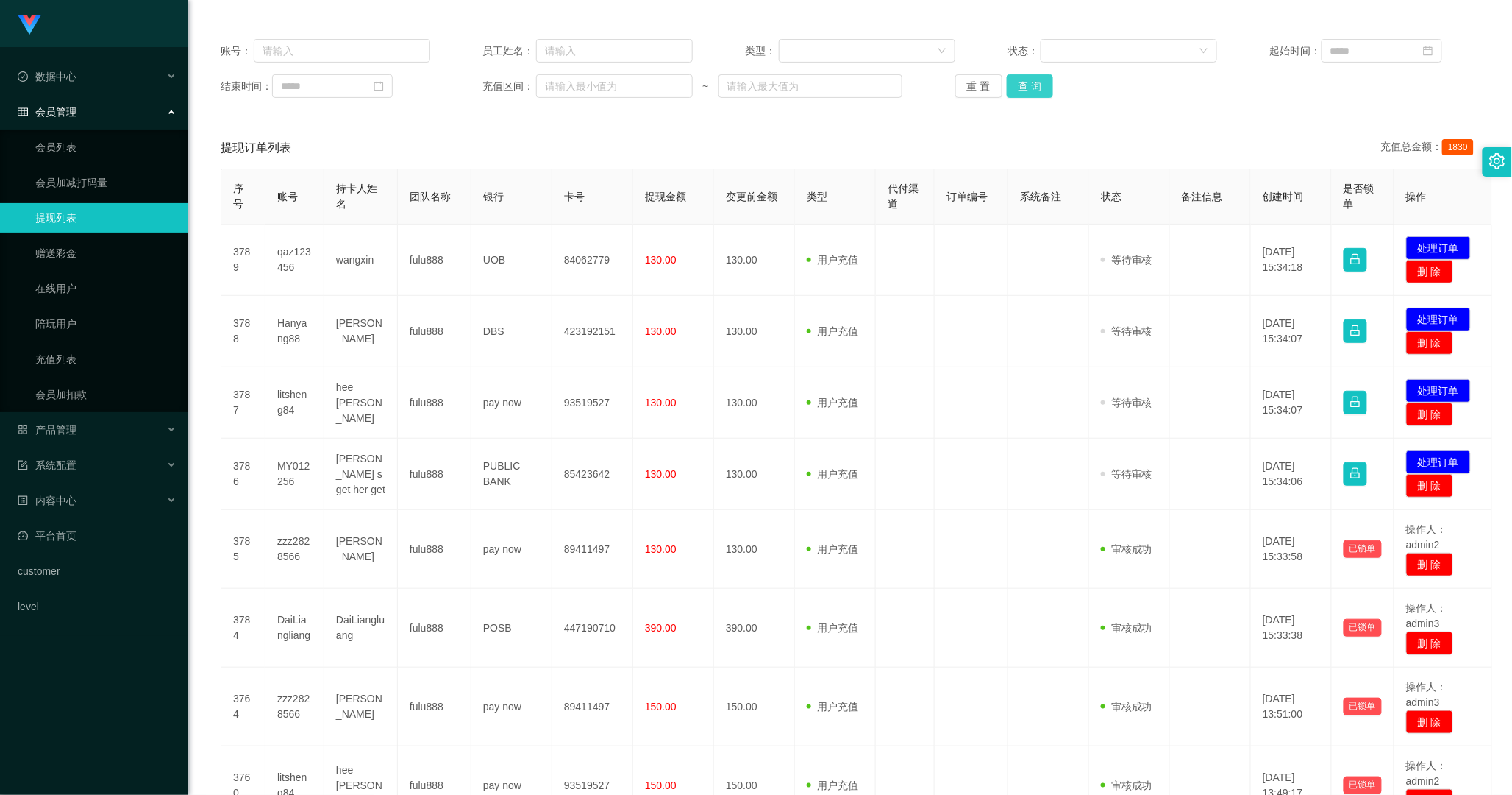
drag, startPoint x: 1027, startPoint y: 72, endPoint x: 1026, endPoint y: 83, distance: 11.0
click at [1026, 83] on div "账号： 员工姓名： 类型： 状态： 起始时间： 结束时间： 充值区间： ~ 重 置 查 询" at bounding box center [851, 68] width 1289 height 88
click at [1041, 79] on button "查 询" at bounding box center [1030, 86] width 47 height 23
click at [1025, 87] on button "查 询" at bounding box center [1030, 86] width 47 height 23
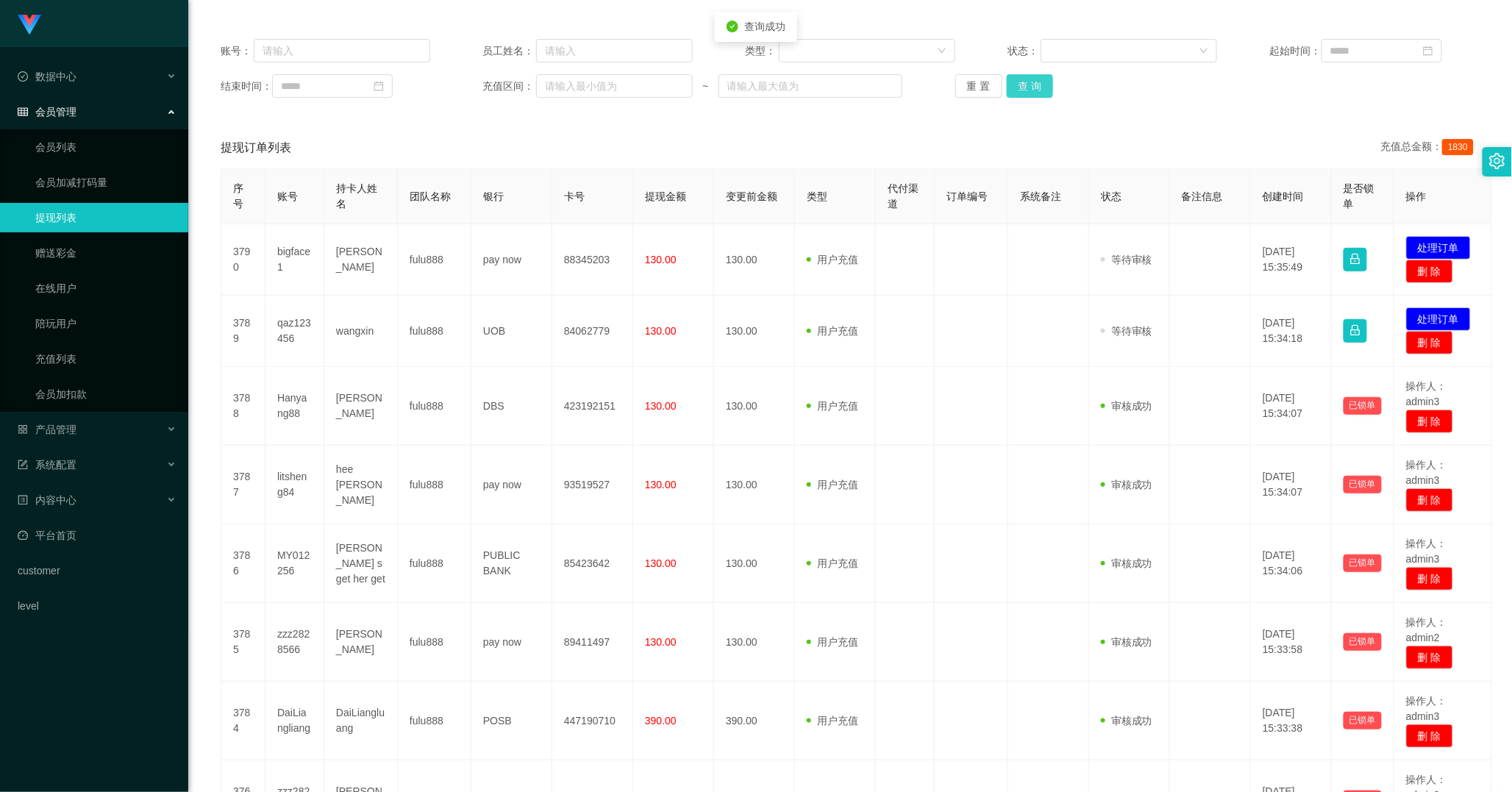
click at [1025, 87] on button "查 询" at bounding box center [1030, 86] width 47 height 23
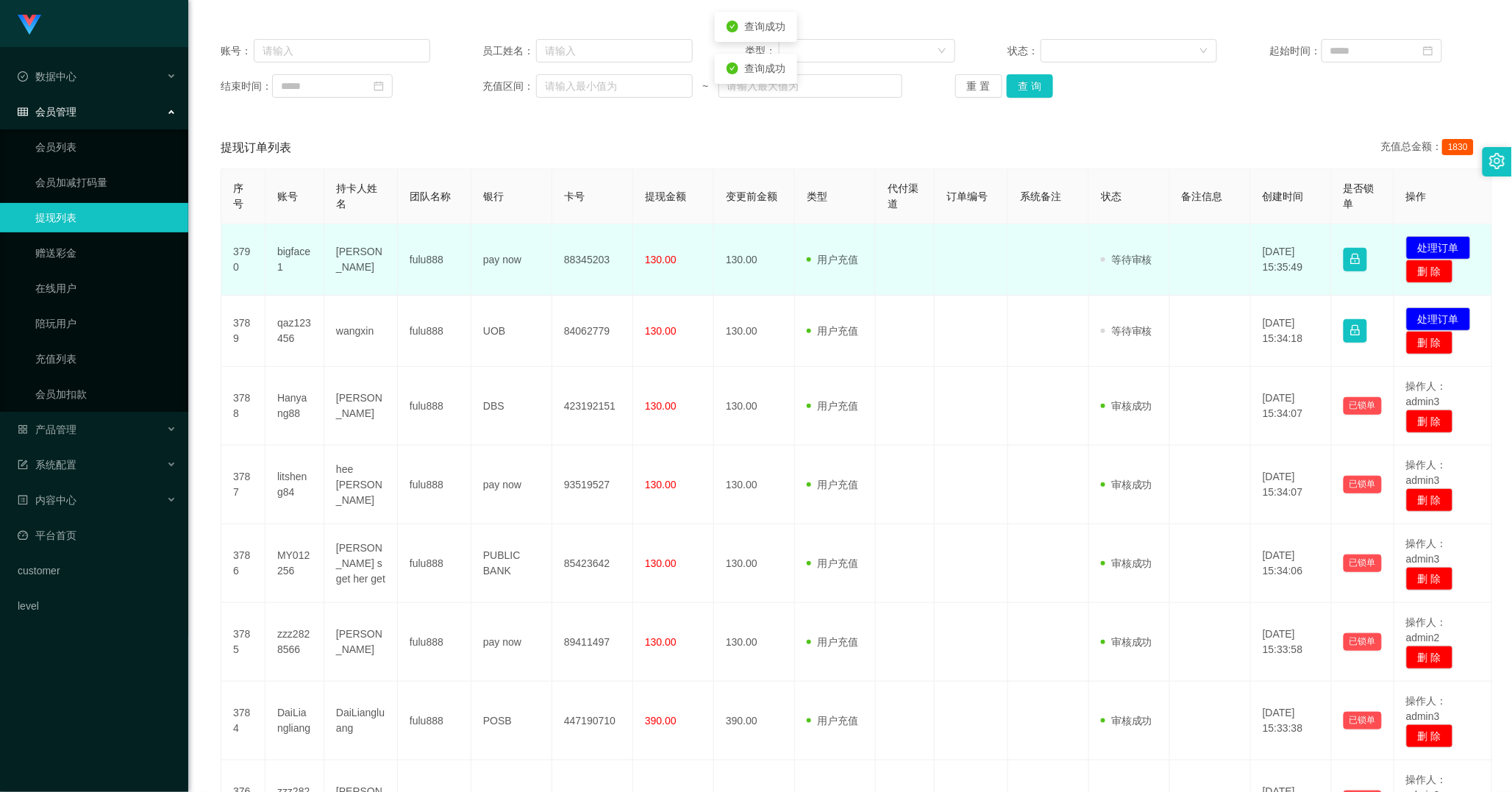
click at [289, 259] on td "bigface1" at bounding box center [295, 260] width 59 height 71
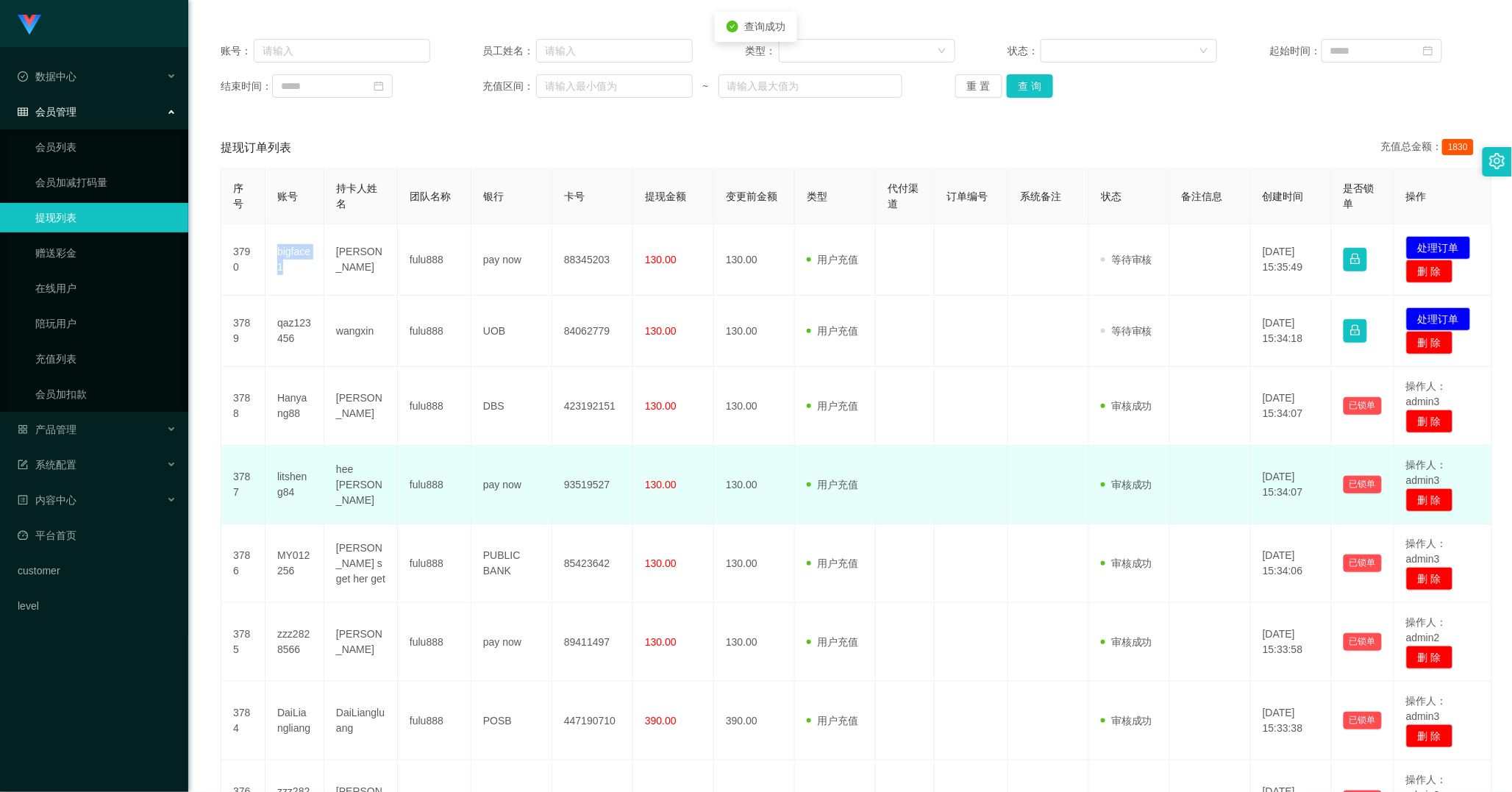
copy td "bigface1"
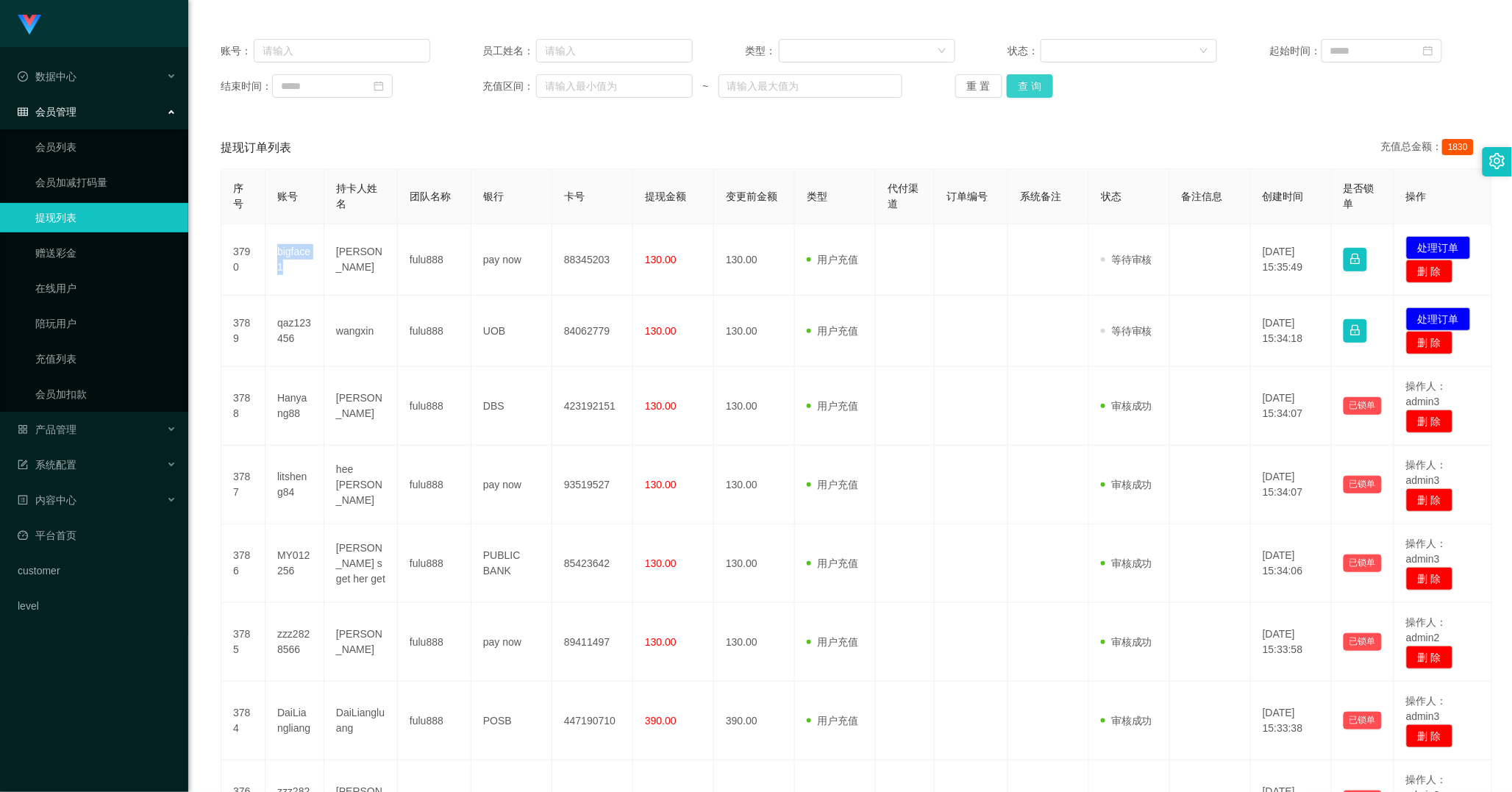
click at [1042, 91] on button "查 询" at bounding box center [1030, 86] width 47 height 23
